Goal: Task Accomplishment & Management: Complete application form

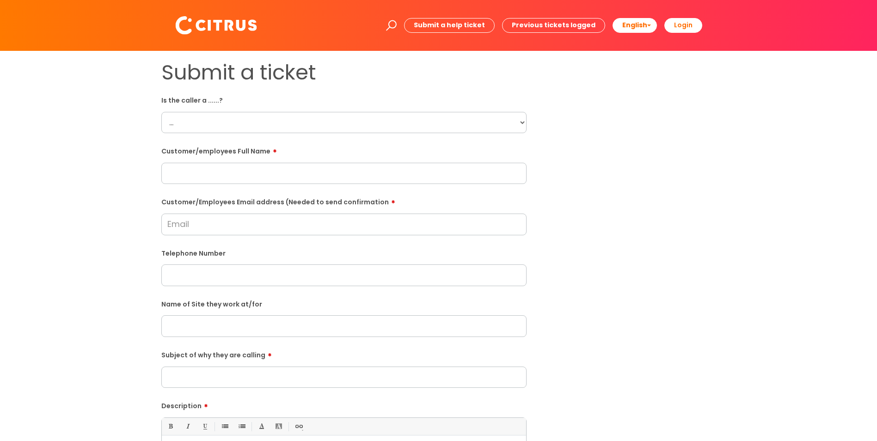
click at [190, 134] on form "Is the caller a ......? ... Citrus Customer Citrus Employee [DEMOGRAPHIC_DATA] …" at bounding box center [343, 334] width 365 height 485
click at [195, 126] on select "... Citrus Customer Citrus Employee [DEMOGRAPHIC_DATA] Supplier" at bounding box center [343, 122] width 365 height 21
select select "Citrus Employee"
click at [161, 112] on select "... Citrus Customer Citrus Employee [DEMOGRAPHIC_DATA] Supplier" at bounding box center [343, 122] width 365 height 21
click at [263, 174] on input "text" at bounding box center [343, 173] width 365 height 21
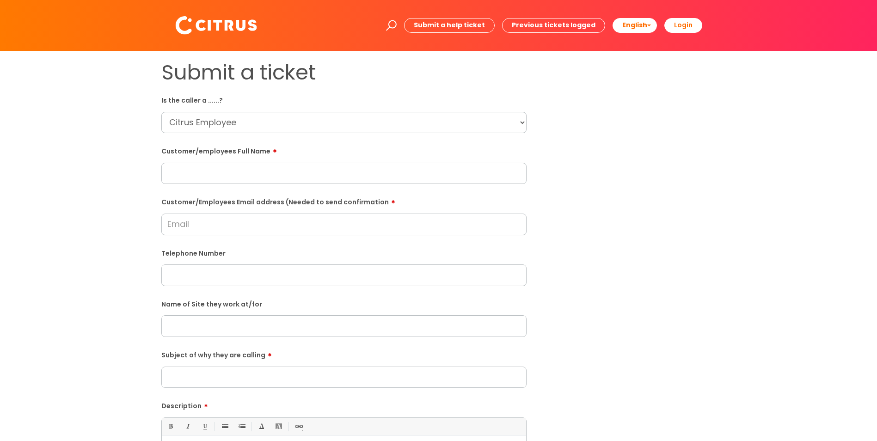
paste input "[PERSON_NAME]"
type input "[PERSON_NAME]"
click at [255, 219] on input "Customer/Employees Email address (Needed to send confirmation" at bounding box center [343, 223] width 365 height 21
click at [221, 230] on input "Customer/Employees Email address (Needed to send confirmation" at bounding box center [343, 223] width 365 height 21
paste input "[EMAIL_ADDRESS][DOMAIN_NAME]"
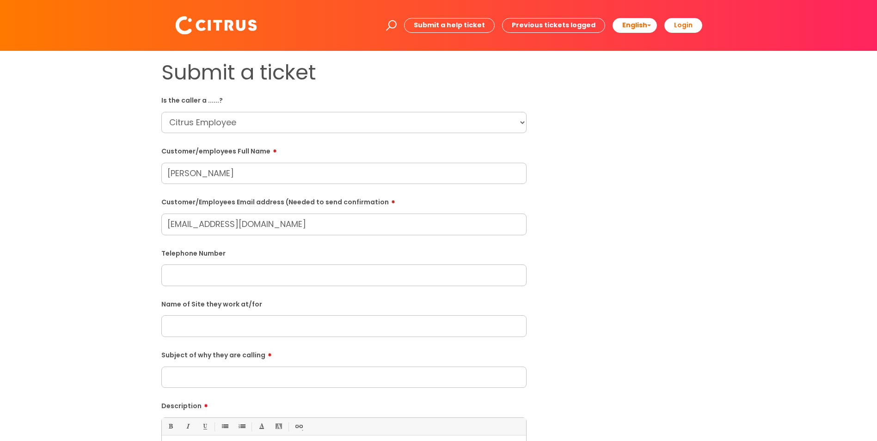
type input "[EMAIL_ADDRESS][DOMAIN_NAME]"
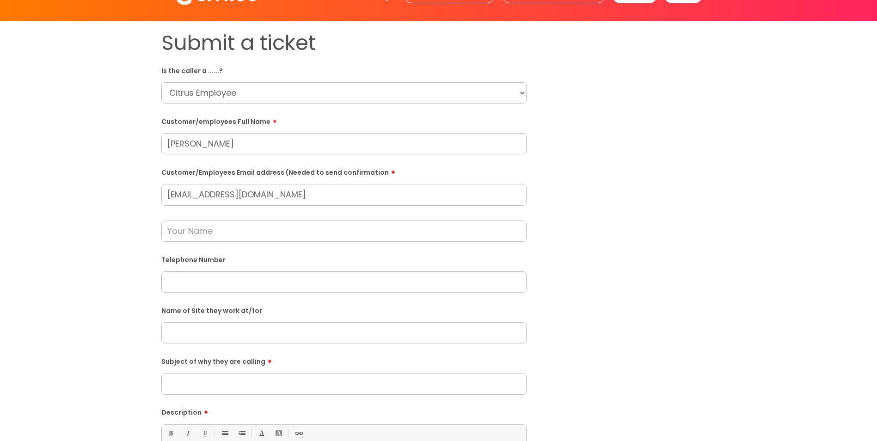
scroll to position [46, 0]
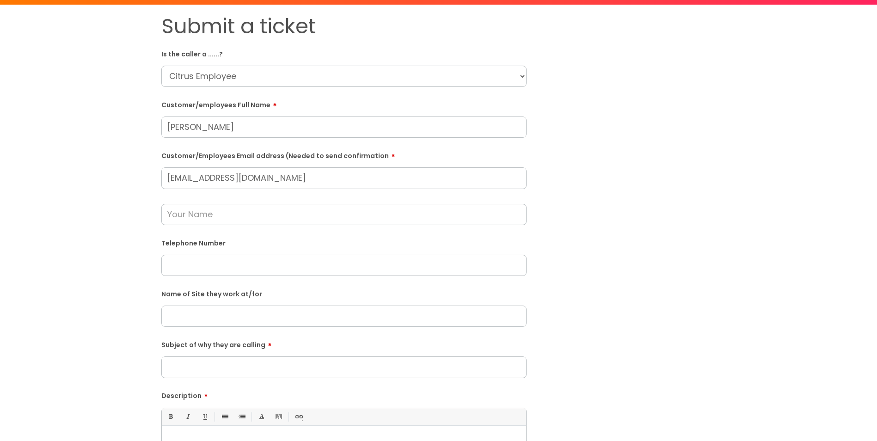
click at [221, 252] on div "Telephone Number" at bounding box center [343, 255] width 365 height 41
click at [220, 258] on input "text" at bounding box center [343, 265] width 365 height 21
paste input "07525623327"
type input "07525623327"
click at [193, 316] on input "text" at bounding box center [343, 315] width 365 height 21
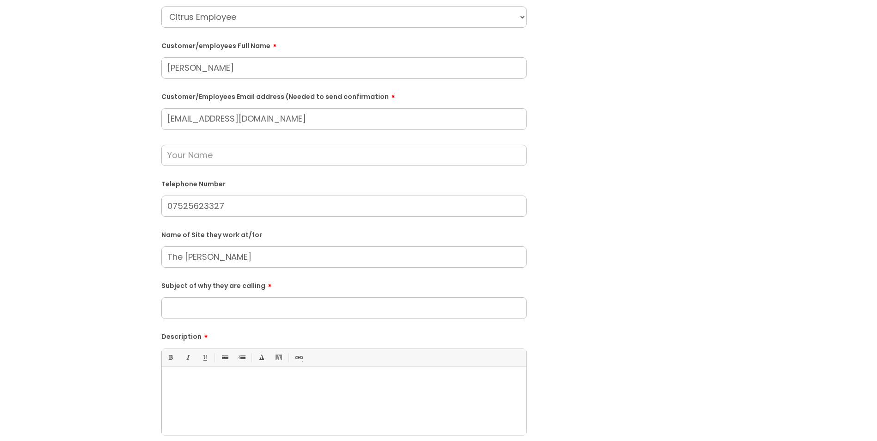
scroll to position [139, 0]
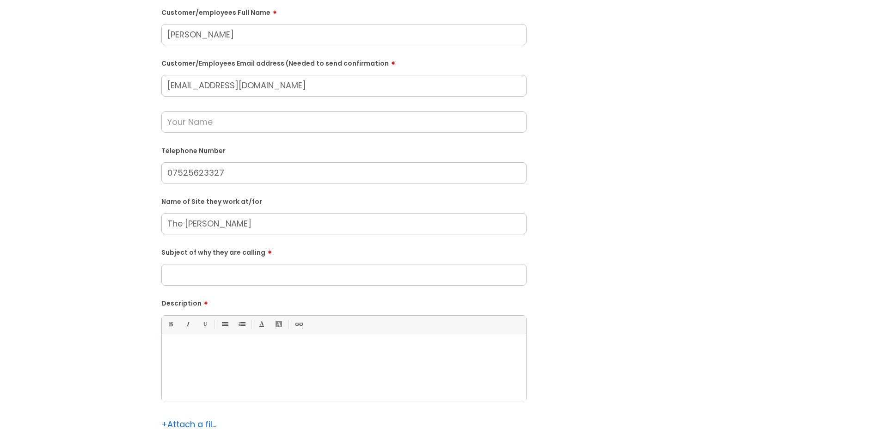
type input "The [PERSON_NAME]"
click at [237, 269] on input "Subject of why they are calling" at bounding box center [343, 274] width 365 height 21
type input "Missed call"
click at [232, 375] on div at bounding box center [344, 370] width 364 height 64
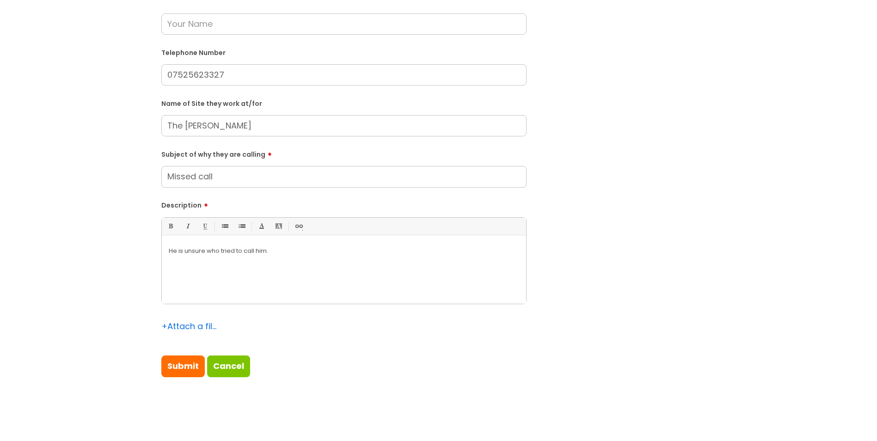
scroll to position [277, 0]
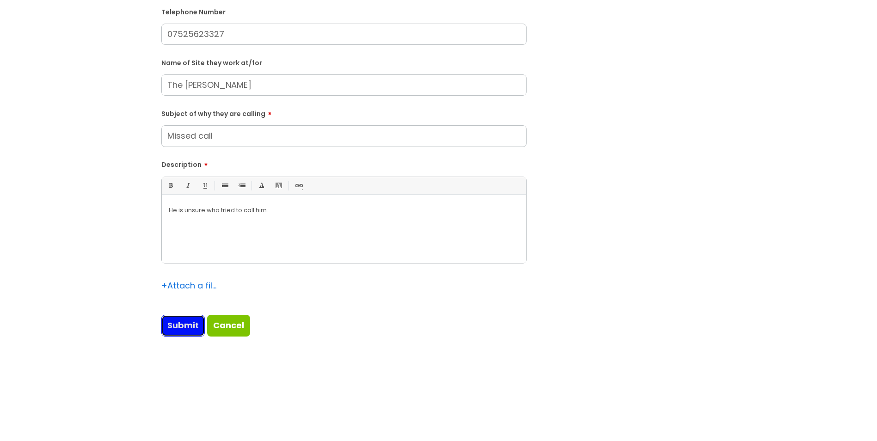
click at [186, 334] on input "Submit" at bounding box center [182, 325] width 43 height 21
type input "Please Wait..."
